Goal: Task Accomplishment & Management: Complete application form

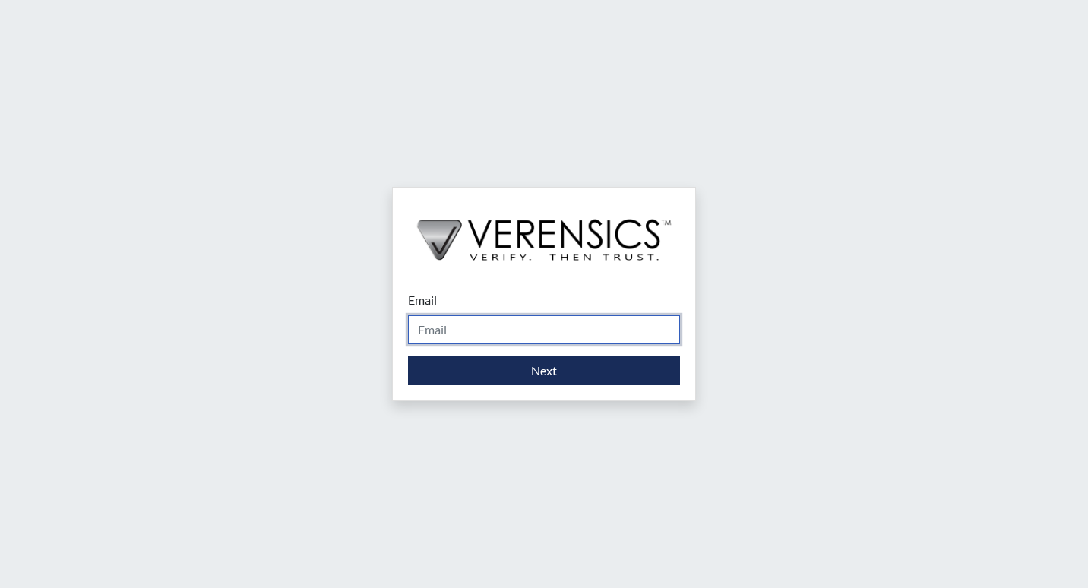
click at [464, 330] on input "Email" at bounding box center [544, 329] width 272 height 29
type input "[PERSON_NAME][EMAIL_ADDRESS][PERSON_NAME][DOMAIN_NAME]"
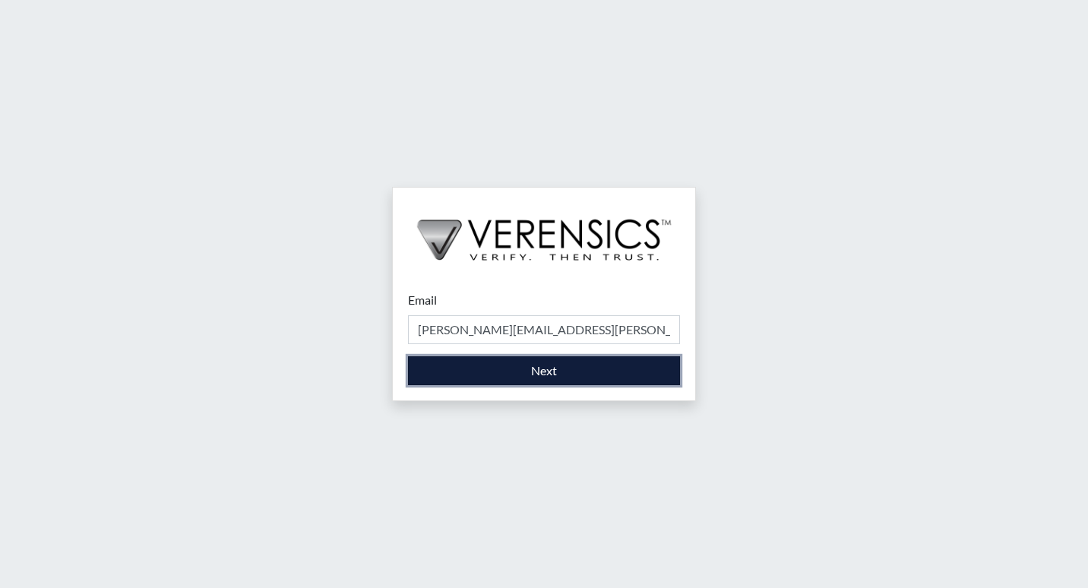
click at [499, 376] on button "Next" at bounding box center [544, 370] width 272 height 29
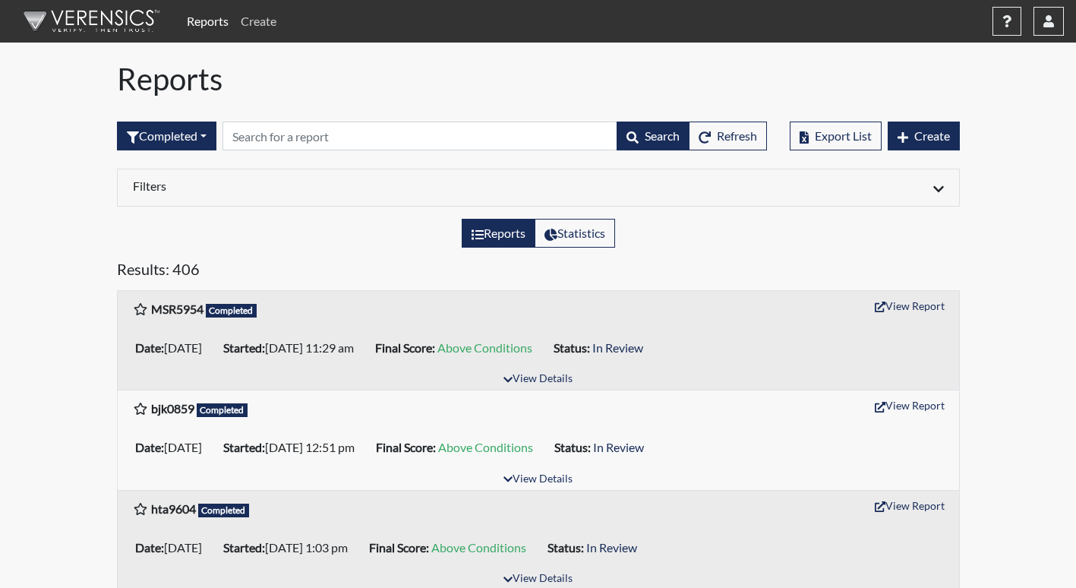
click at [262, 17] on link "Create" at bounding box center [259, 21] width 48 height 30
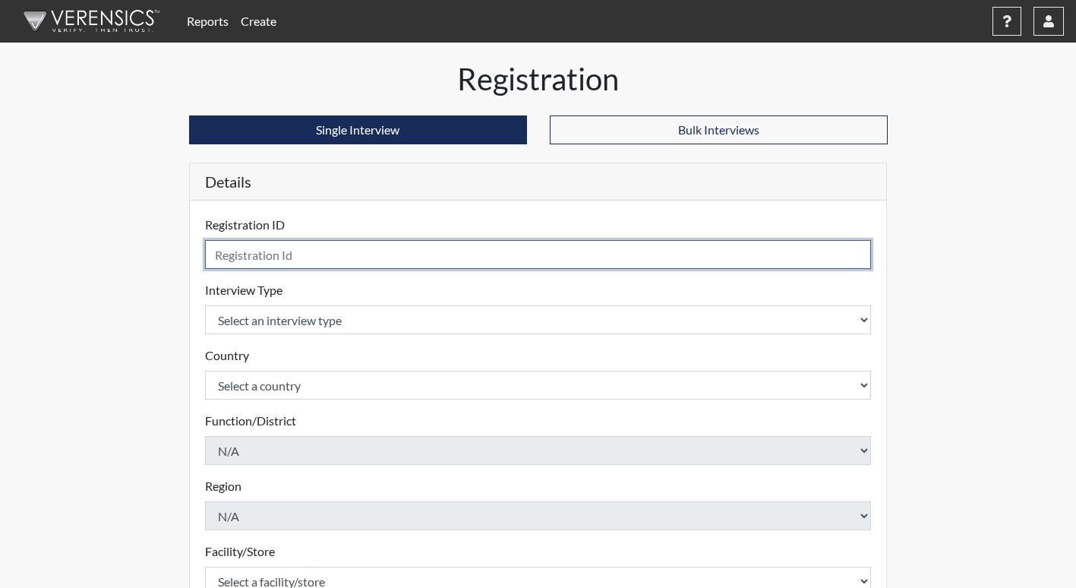
click at [309, 264] on input "text" at bounding box center [538, 254] width 667 height 29
type input "rar7553"
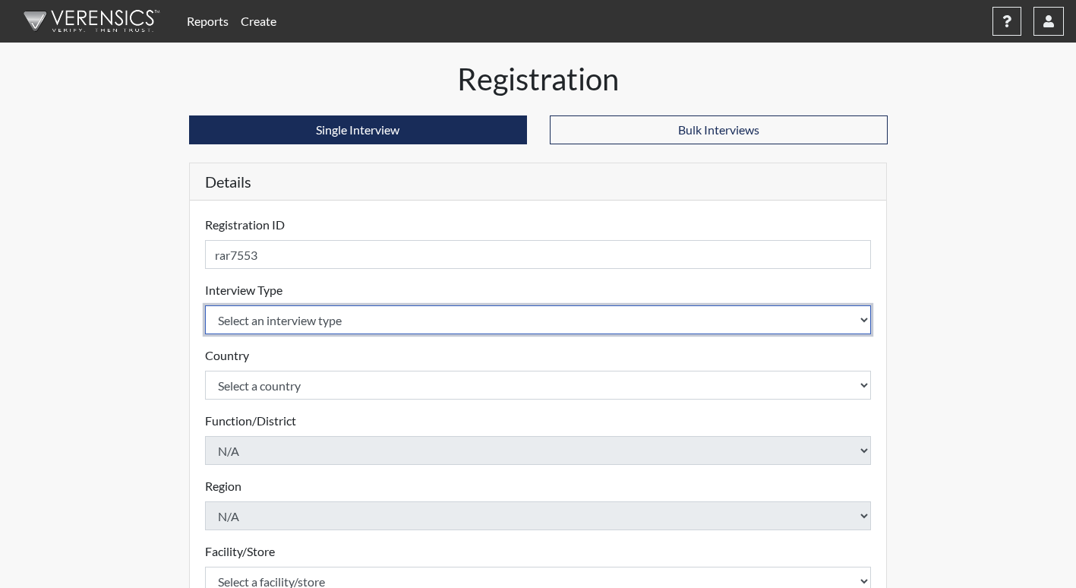
click at [326, 331] on select "Select an interview type Corrections Pre-Employment" at bounding box center [538, 319] width 667 height 29
select select "ff733e93-e1bf-11ea-9c9f-0eff0cf7eb8f"
click at [205, 305] on select "Select an interview type Corrections Pre-Employment" at bounding box center [538, 319] width 667 height 29
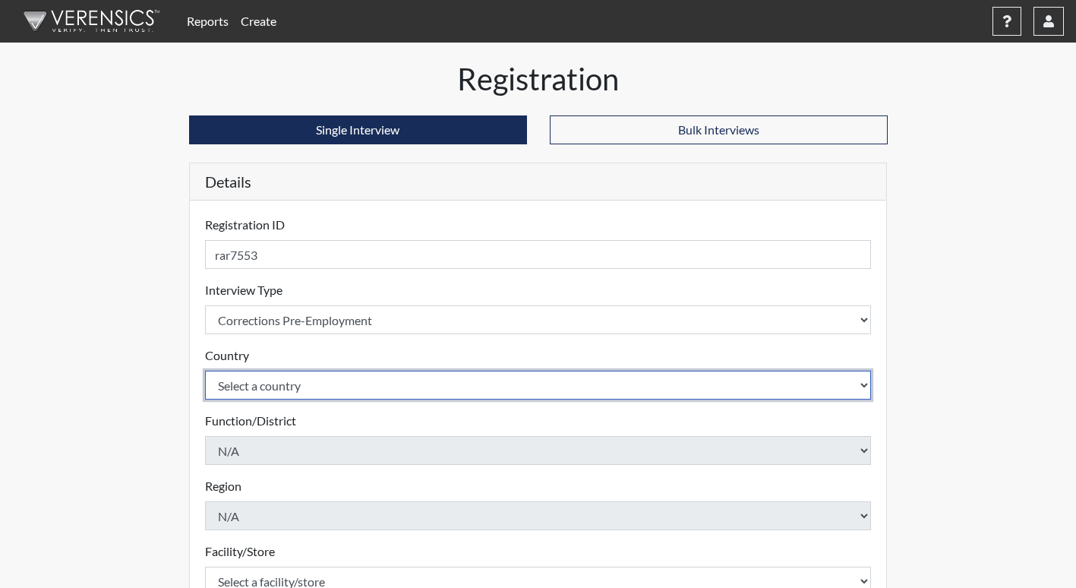
drag, startPoint x: 335, startPoint y: 375, endPoint x: 337, endPoint y: 384, distance: 9.4
click at [335, 375] on select "Select a country [GEOGRAPHIC_DATA] [GEOGRAPHIC_DATA]" at bounding box center [538, 385] width 667 height 29
select select "united-states-of-[GEOGRAPHIC_DATA]"
click at [205, 371] on select "Select a country [GEOGRAPHIC_DATA] [GEOGRAPHIC_DATA]" at bounding box center [538, 385] width 667 height 29
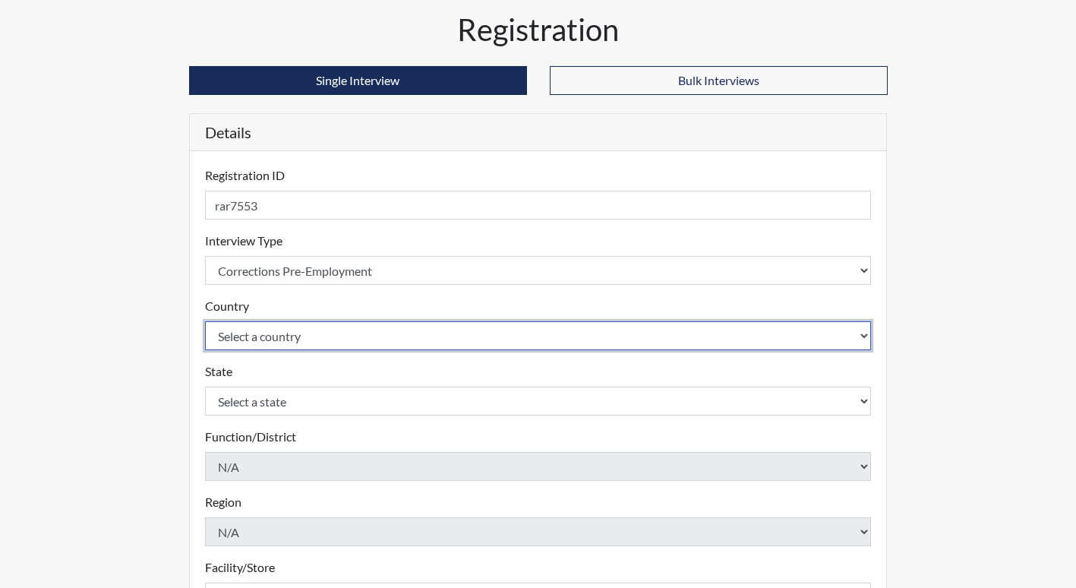
scroll to position [76, 0]
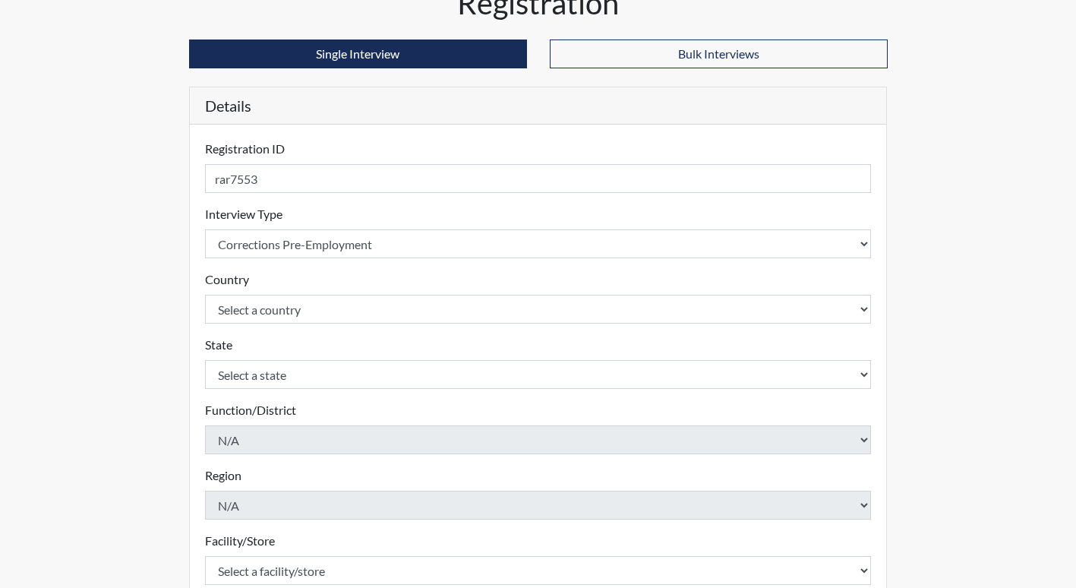
click at [334, 390] on form "Registration ID rar7553 Please provide a registration ID. Interview Type Select…" at bounding box center [538, 445] width 667 height 610
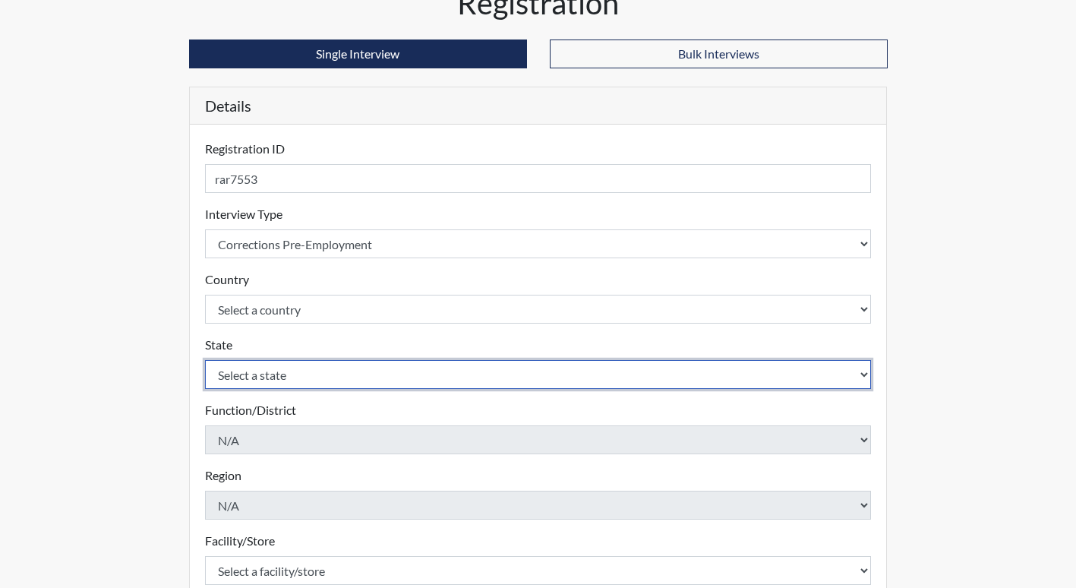
click at [328, 378] on select "Select a state [US_STATE] [US_STATE] [US_STATE] [US_STATE] [US_STATE] [US_STATE…" at bounding box center [538, 374] width 667 height 29
select select "GA"
click at [205, 360] on select "Select a state [US_STATE] [US_STATE] [US_STATE] [US_STATE] [US_STATE] [US_STATE…" at bounding box center [538, 374] width 667 height 29
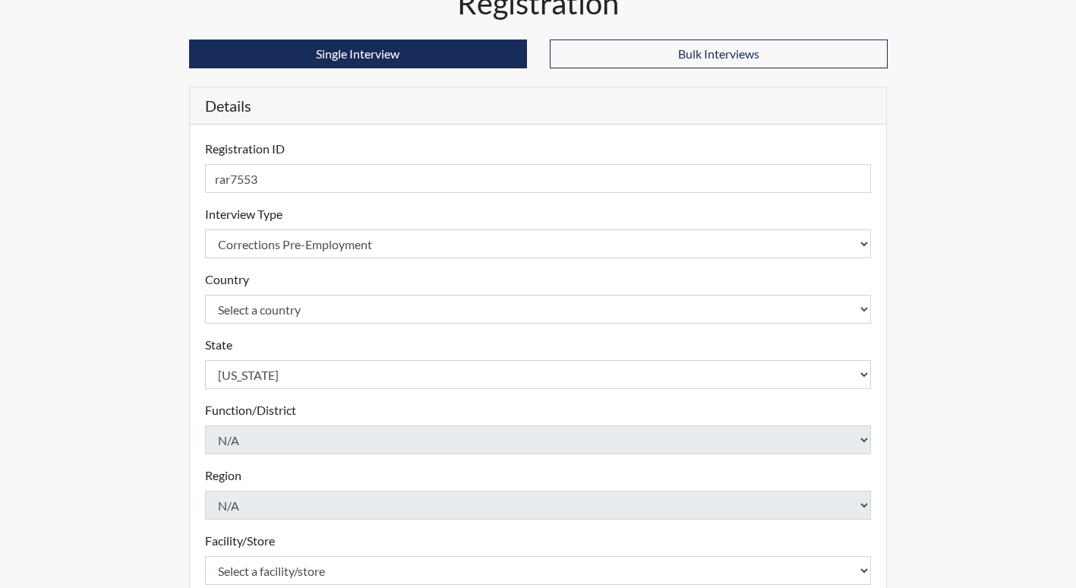
click at [324, 472] on div "Region N/A Please select a region." at bounding box center [538, 492] width 667 height 53
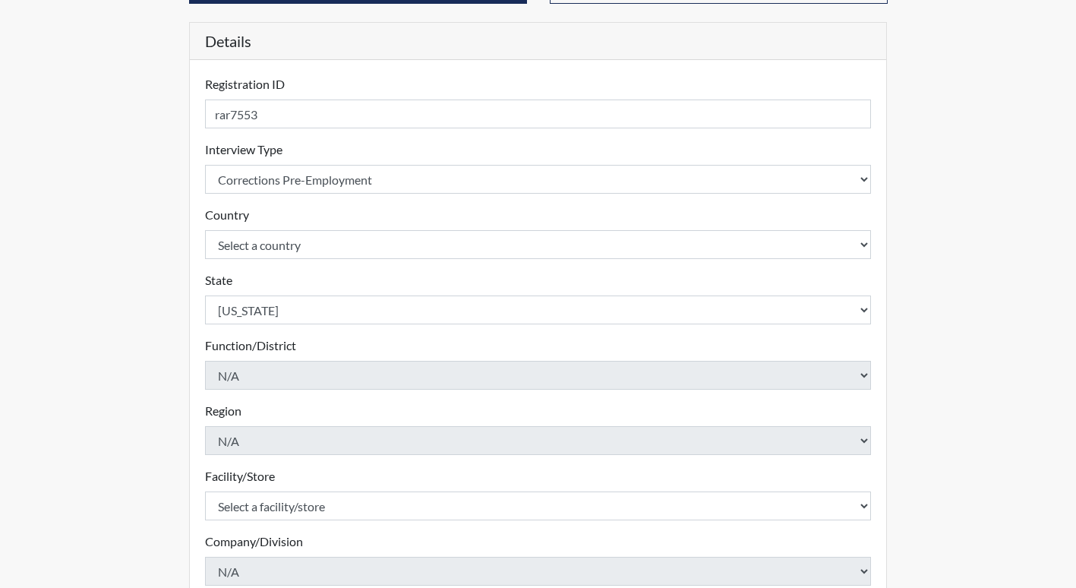
scroll to position [228, 0]
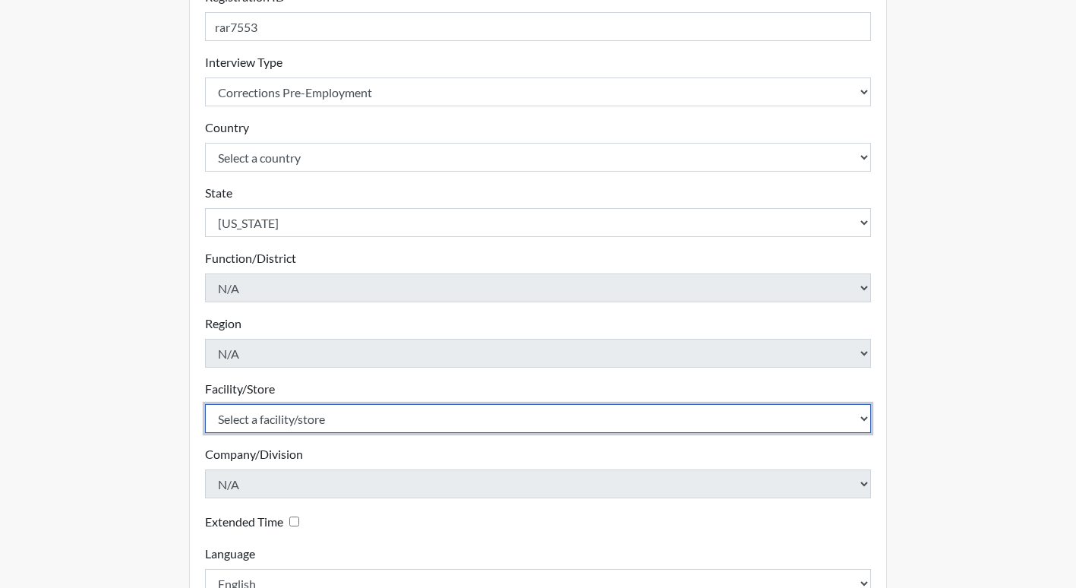
click at [298, 424] on select "Select a facility/store [PERSON_NAME]" at bounding box center [538, 418] width 667 height 29
select select "b7d08d21-475e-4578-ab02-3508dadd4d3a"
click at [205, 404] on select "Select a facility/store [PERSON_NAME]" at bounding box center [538, 418] width 667 height 29
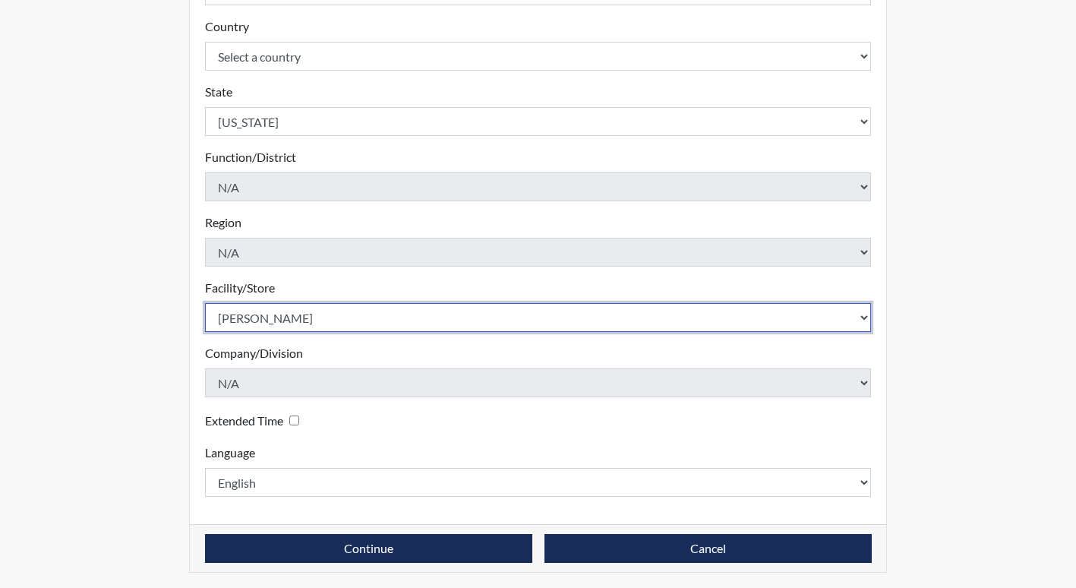
scroll to position [332, 0]
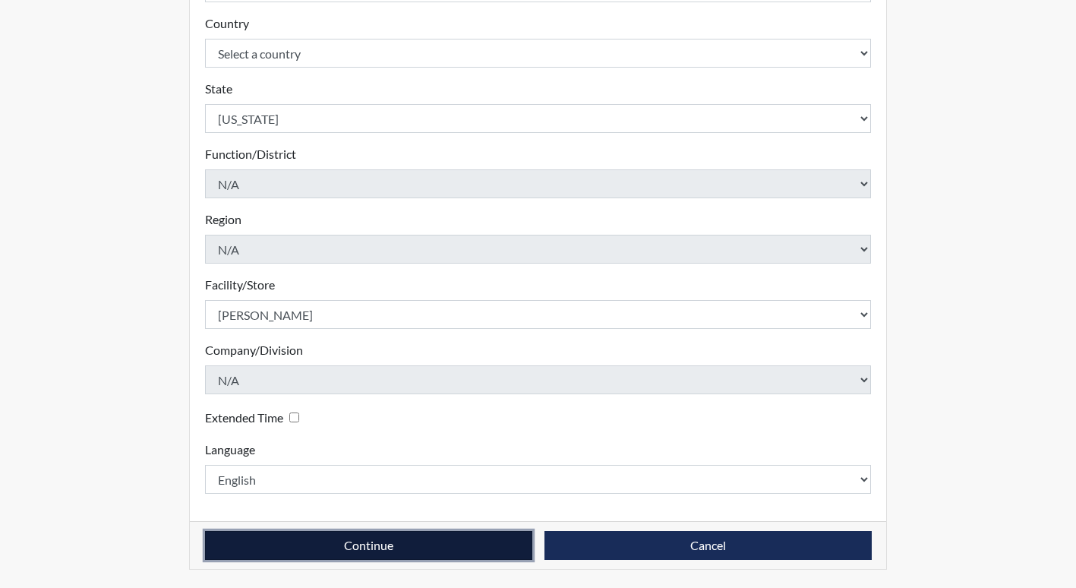
click at [384, 553] on button "Continue" at bounding box center [368, 545] width 327 height 29
